Goal: Task Accomplishment & Management: Manage account settings

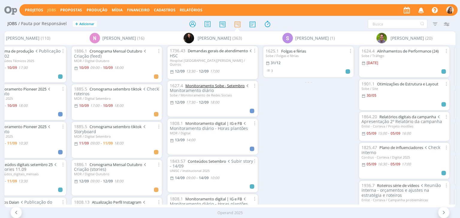
scroll to position [480, 0]
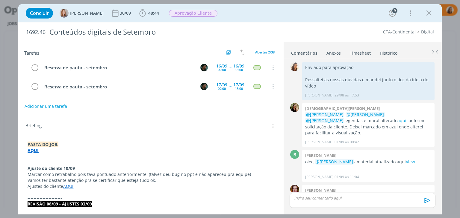
scroll to position [553, 0]
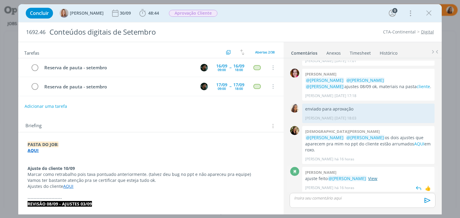
click at [371, 176] on link "View" at bounding box center [372, 179] width 9 height 6
click at [340, 197] on p "dialog" at bounding box center [362, 198] width 136 height 5
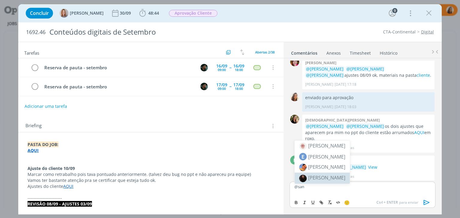
click at [322, 176] on span "[PERSON_NAME]" at bounding box center [326, 178] width 37 height 7
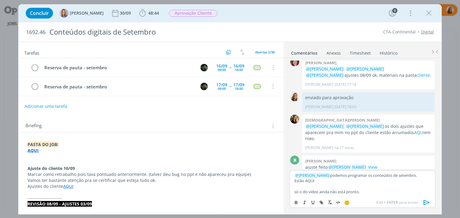
click at [296, 192] on p "só o do vídeo ainda não está pronto." at bounding box center [362, 191] width 136 height 5
click at [310, 182] on p "Estão AQUI" at bounding box center [362, 180] width 136 height 5
click at [320, 203] on icon "dialog" at bounding box center [321, 202] width 5 height 5
paste input "https://sobeae.sharepoint.com/:f:/s/SOBEAE/EjKfmyqxUDVDqY88jaEbSA4B-HNL8qZdNPsA…"
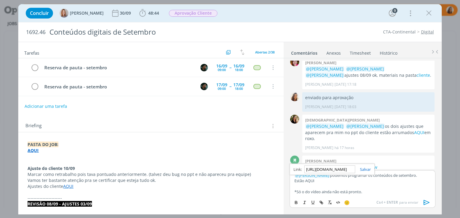
scroll to position [0, 154]
type input "https://sobeae.sharepoint.com/:f:/s/SOBEAE/EjKfmyqxUDVDqY88jaEbSA4B-HNL8qZdNPsA…"
click at [367, 170] on link "dialog" at bounding box center [363, 169] width 16 height 5
click at [428, 203] on icon "dialog" at bounding box center [426, 202] width 9 height 9
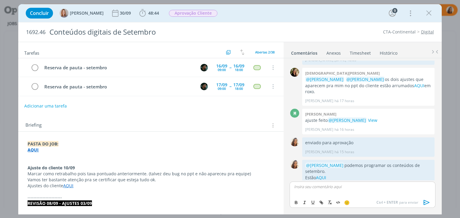
click at [55, 107] on button "Adicionar uma tarefa" at bounding box center [45, 106] width 42 height 10
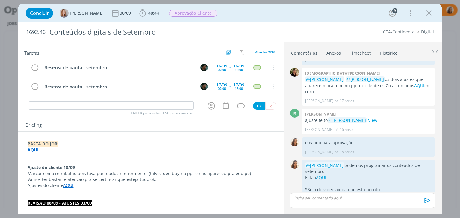
scroll to position [600, 0]
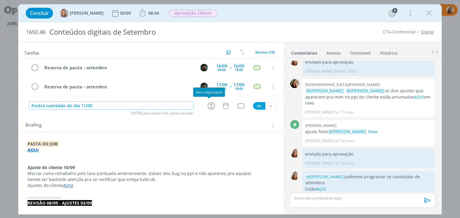
click at [210, 106] on icon "dialog" at bounding box center [210, 105] width 9 height 9
type input "Postra conteúdo do dia 11/09"
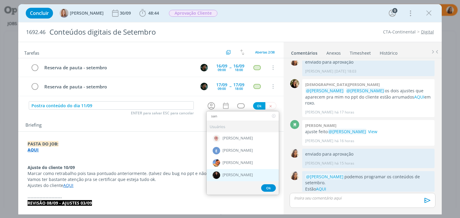
type input "san"
click at [226, 178] on div "[PERSON_NAME]" at bounding box center [242, 175] width 72 height 12
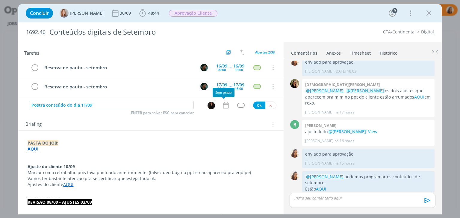
click at [225, 105] on icon "dialog" at bounding box center [226, 106] width 8 height 8
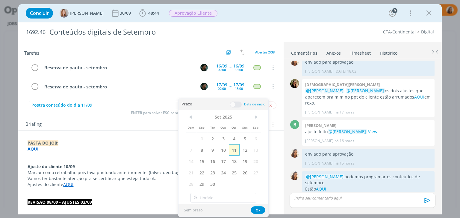
click at [235, 150] on span "11" at bounding box center [234, 150] width 11 height 11
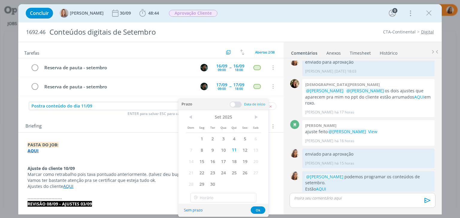
click at [184, 133] on div "< Set 2025 > Dom Seg Ter Qua Qui Sex Sab 1 2 3 4 5 6 7 8 9 10 11 12 13 14 15 16…" at bounding box center [223, 150] width 90 height 81
click at [165, 125] on div "Briefing Briefings Predefinidos Versões do Briefing Ver Briefing do Projeto" at bounding box center [151, 127] width 252 height 8
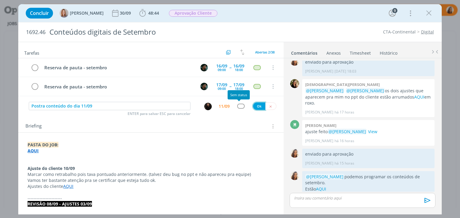
click at [256, 107] on button "Ok" at bounding box center [259, 106] width 12 height 7
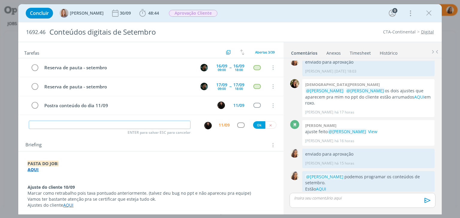
click at [133, 123] on input "dialog" at bounding box center [110, 125] width 162 height 8
type input "Programar conteúdos"
click at [218, 124] on div "11/09" at bounding box center [223, 125] width 11 height 4
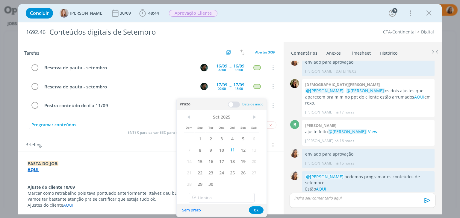
click at [233, 105] on span at bounding box center [234, 105] width 12 height 6
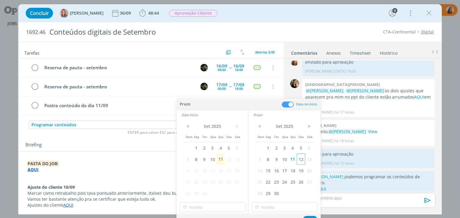
click at [300, 155] on span "12" at bounding box center [301, 159] width 8 height 11
click at [226, 160] on span "12" at bounding box center [228, 159] width 8 height 11
click at [223, 209] on input "10:00" at bounding box center [213, 208] width 66 height 10
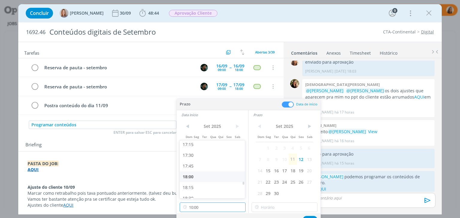
scroll to position [715, 0]
click at [207, 186] on div "17:30" at bounding box center [213, 185] width 67 height 11
click at [213, 210] on input "17:30" at bounding box center [213, 208] width 66 height 10
click at [215, 173] on div "17:00" at bounding box center [213, 170] width 67 height 11
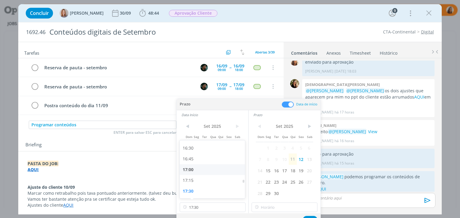
type input "17:00"
click at [275, 207] on input "17:00" at bounding box center [284, 208] width 66 height 10
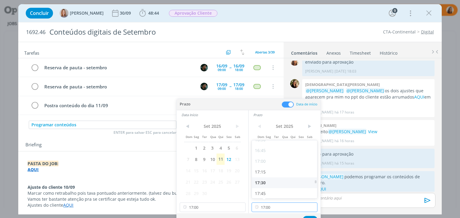
scroll to position [747, 0]
click at [283, 175] on div "18:00" at bounding box center [285, 174] width 67 height 11
type input "18:00"
click at [311, 217] on button "Ok" at bounding box center [310, 219] width 15 height 7
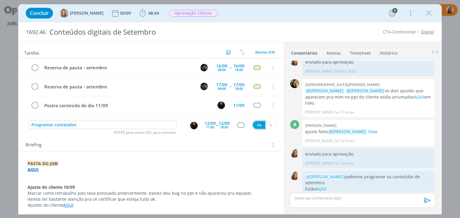
click at [257, 125] on button "Ok" at bounding box center [259, 124] width 12 height 7
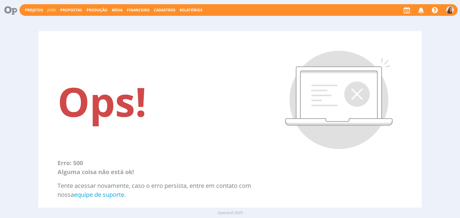
click at [53, 9] on link "Jobs" at bounding box center [51, 9] width 9 height 5
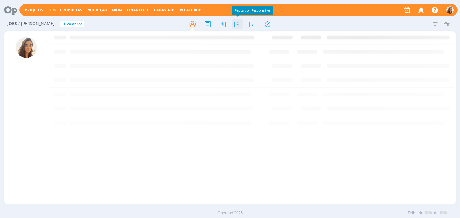
click at [235, 26] on icon at bounding box center [237, 24] width 11 height 12
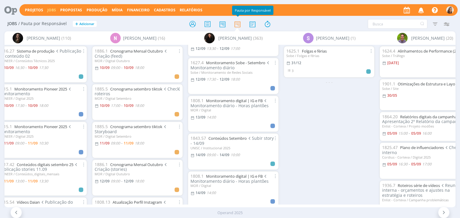
scroll to position [590, 0]
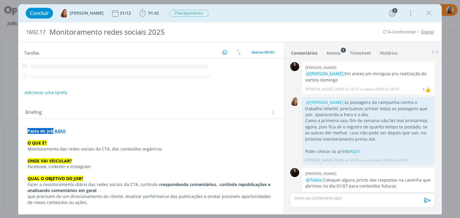
scroll to position [317, 0]
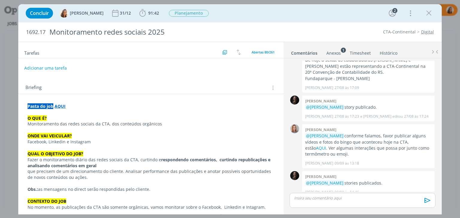
click at [43, 68] on button "Adicionar uma tarefa" at bounding box center [45, 68] width 42 height 10
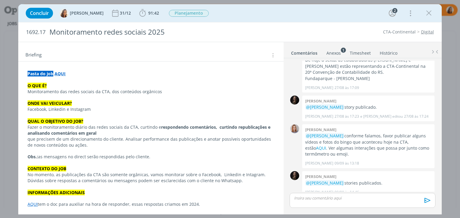
scroll to position [0, 0]
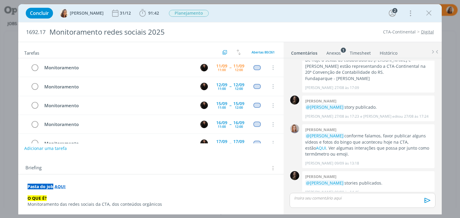
click at [48, 146] on button "Adicionar uma tarefa" at bounding box center [45, 149] width 42 height 10
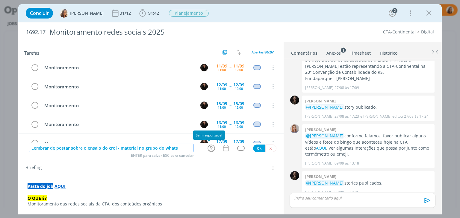
click at [206, 149] on icon "dialog" at bounding box center [210, 148] width 9 height 9
type input "Lembrar de postar sobre o ensaio do crol - material no grupo do whats"
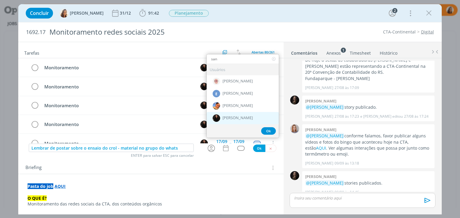
type input "san"
click at [242, 113] on div "[PERSON_NAME]" at bounding box center [242, 118] width 72 height 12
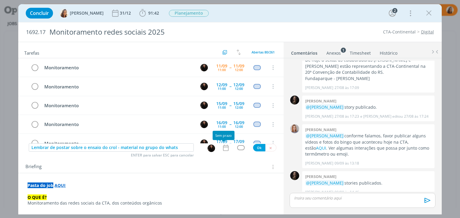
click at [225, 151] on icon "dialog" at bounding box center [226, 148] width 8 height 8
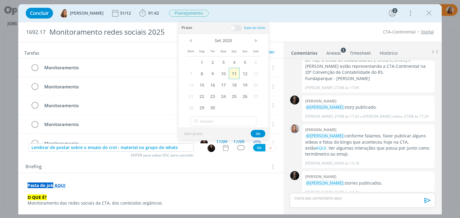
click at [233, 72] on span "11" at bounding box center [234, 73] width 11 height 11
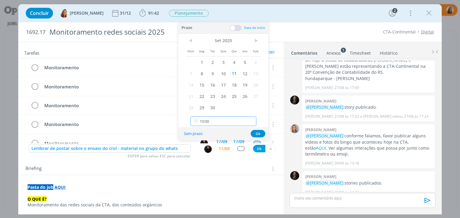
click at [218, 123] on input "10:00" at bounding box center [223, 122] width 66 height 10
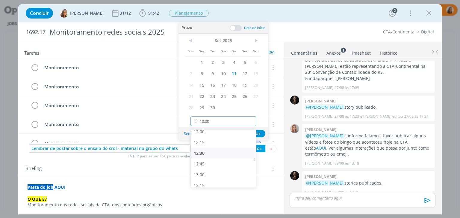
scroll to position [535, 0]
click at [213, 159] on div "13:00" at bounding box center [224, 160] width 67 height 11
type input "13:00"
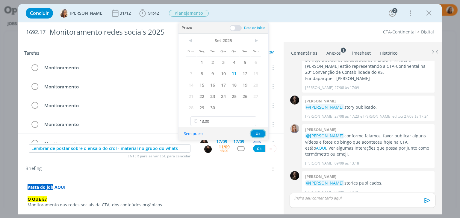
click at [255, 133] on button "Ok" at bounding box center [257, 133] width 15 height 7
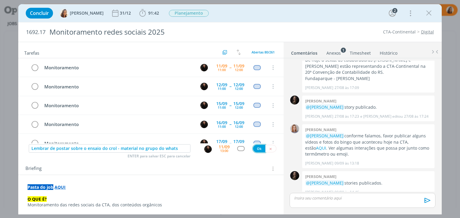
click at [257, 149] on button "Ok" at bounding box center [259, 148] width 12 height 7
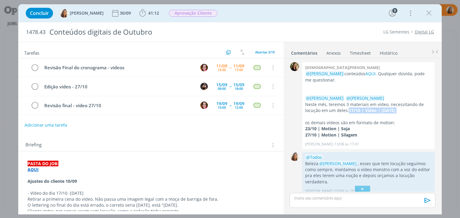
drag, startPoint x: 345, startPoint y: 112, endPoint x: 441, endPoint y: 111, distance: 96.4
click at [441, 111] on div "0 Cristieli crizel @Marcel Ali conteúdos AQUI . Qualquer dúvida, pode me questi…" at bounding box center [362, 135] width 158 height 155
copy p "17/10 | Vídeo | Dia da Agricultura"
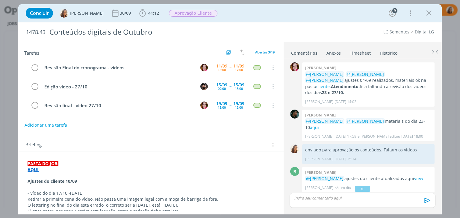
scroll to position [548, 0]
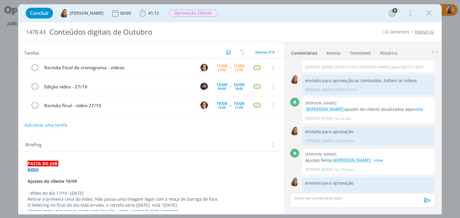
click at [426, 215] on icon "dialog" at bounding box center [427, 218] width 7 height 6
click at [419, 195] on link "Editar" at bounding box center [406, 200] width 47 height 10
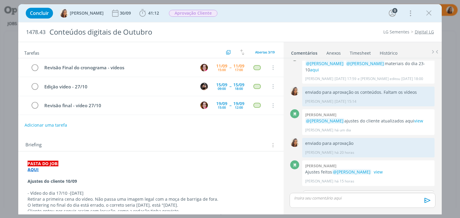
scroll to position [536, 0]
click at [408, 216] on p "Marcel já deixou as telas ajustadas pro editor" at bounding box center [368, 218] width 123 height 5
drag, startPoint x: 376, startPoint y: 180, endPoint x: 285, endPoint y: 183, distance: 91.6
click at [285, 183] on div "0 Cristieli crizel @Marcel Ali conteúdos AQUI . Qualquer dúvida, pode me questi…" at bounding box center [362, 135] width 158 height 155
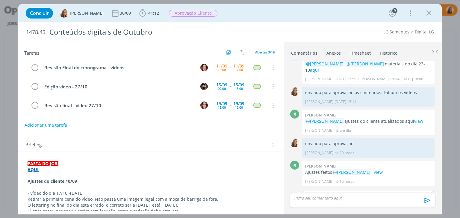
click at [306, 218] on icon "dialog" at bounding box center [308, 221] width 5 height 5
click at [378, 208] on p "* 17/10 | Vídeo | Dia da Agricultura" at bounding box center [368, 210] width 123 height 5
click at [426, 218] on button "Salvar" at bounding box center [424, 221] width 13 height 7
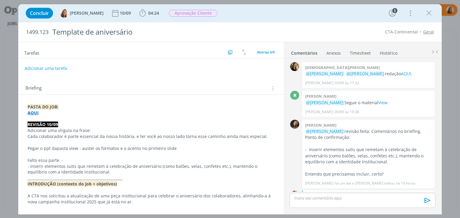
scroll to position [180, 0]
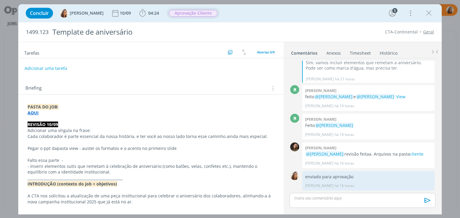
click at [196, 18] on span "Aprovação Cliente" at bounding box center [193, 13] width 53 height 11
click at [201, 14] on span "Aprovação Cliente" at bounding box center [193, 13] width 48 height 7
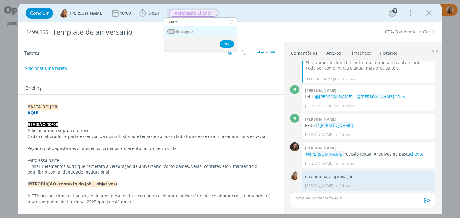
type input "entre"
click at [192, 29] on span "Entregue" at bounding box center [184, 31] width 16 height 5
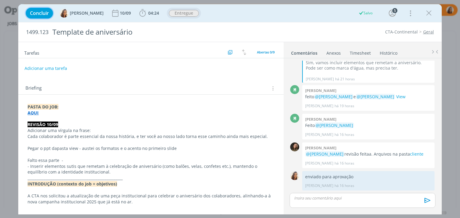
click at [30, 13] on span "Concluir" at bounding box center [39, 13] width 19 height 5
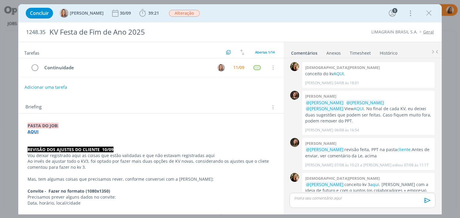
scroll to position [170, 0]
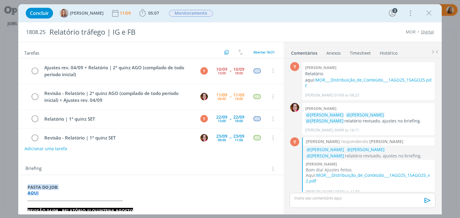
scroll to position [34, 0]
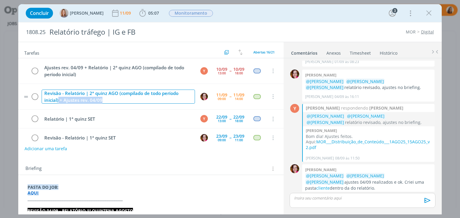
drag, startPoint x: 109, startPoint y: 101, endPoint x: 53, endPoint y: 101, distance: 56.3
click at [53, 101] on div "Revisão - Relatório | 2ª quinz AGO (compilado de todo período inicial) + Ajuste…" at bounding box center [118, 97] width 153 height 14
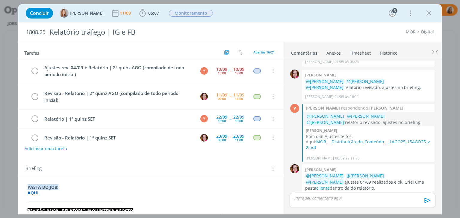
click at [141, 162] on div "Briefing Briefings Predefinidos Versões do Briefing Ver Briefing do Projeto" at bounding box center [150, 167] width 265 height 16
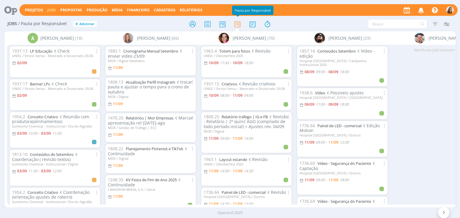
click at [7, 10] on icon at bounding box center [8, 10] width 12 height 12
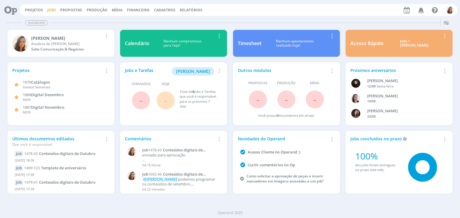
click at [52, 9] on link "Jobs" at bounding box center [51, 9] width 9 height 5
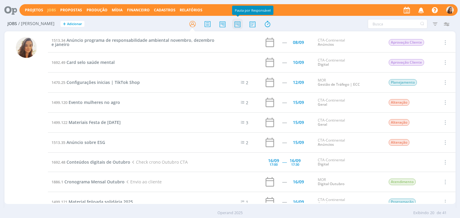
click at [236, 24] on icon at bounding box center [237, 24] width 11 height 12
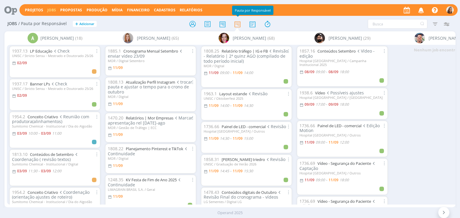
click at [7, 8] on icon at bounding box center [8, 10] width 12 height 12
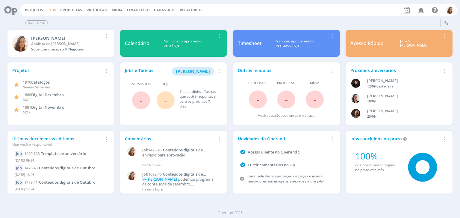
click at [52, 10] on link "Jobs" at bounding box center [51, 9] width 9 height 5
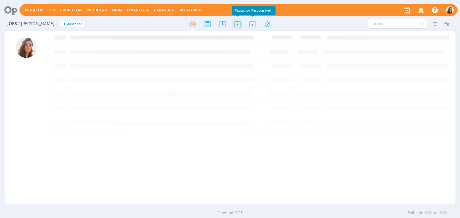
click at [238, 27] on icon at bounding box center [237, 24] width 11 height 12
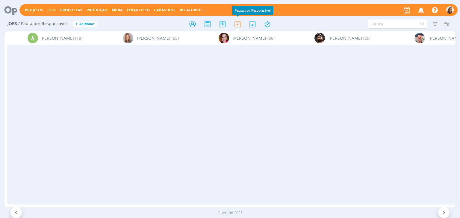
scroll to position [0, 1369]
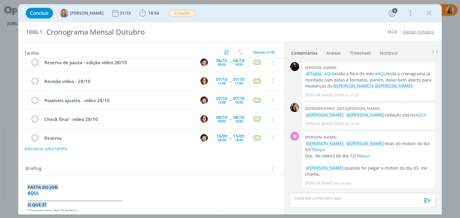
scroll to position [312, 0]
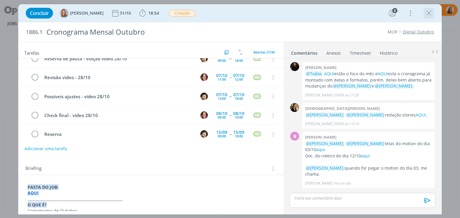
click at [426, 12] on icon "dialog" at bounding box center [428, 13] width 9 height 9
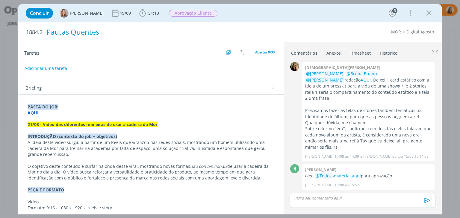
scroll to position [630, 0]
